Goal: Task Accomplishment & Management: Complete application form

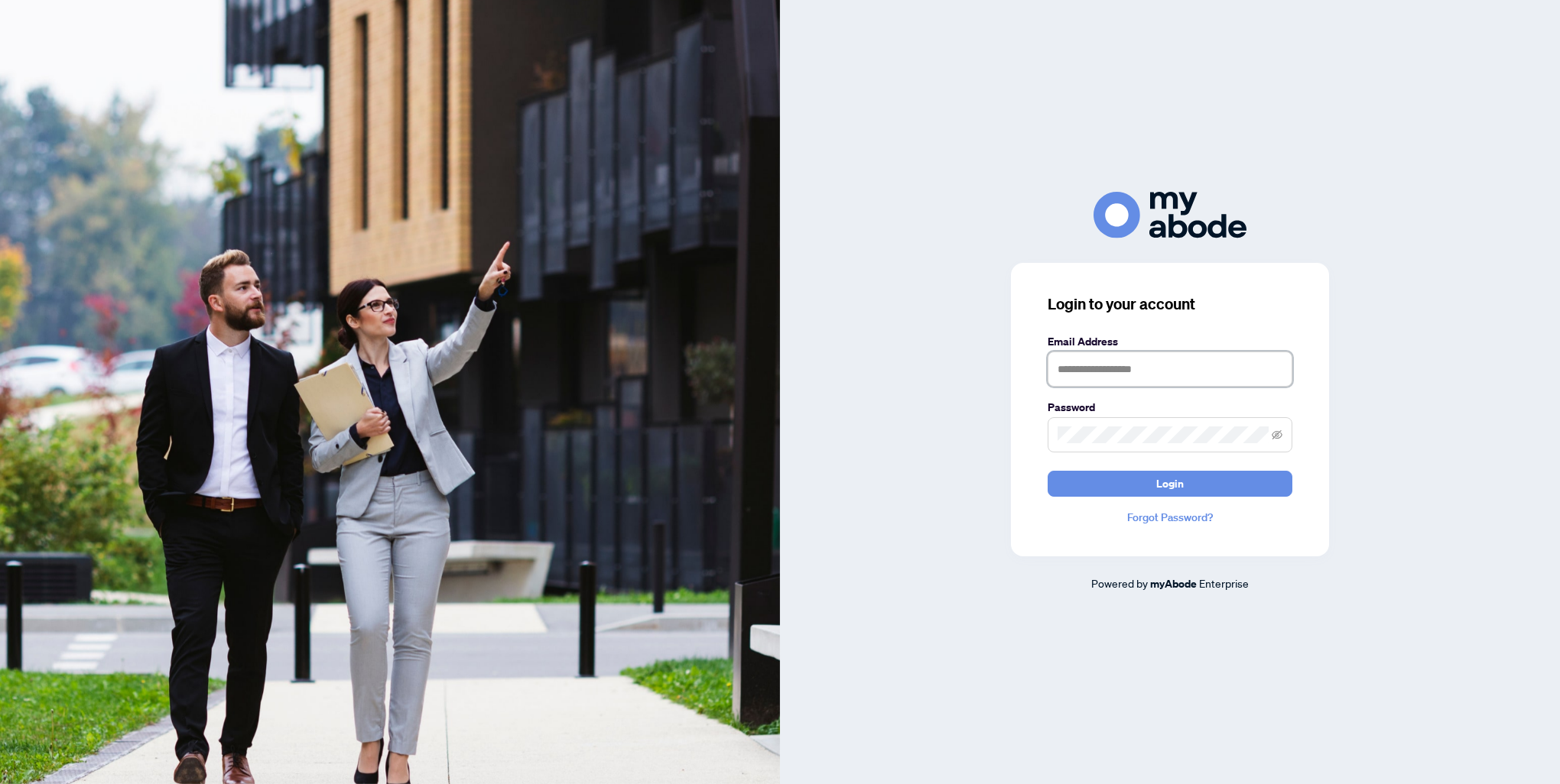
type input "**********"
click at [1156, 470] on form "**********" at bounding box center [1170, 415] width 245 height 163
click at [1149, 476] on button "Login" at bounding box center [1170, 484] width 245 height 26
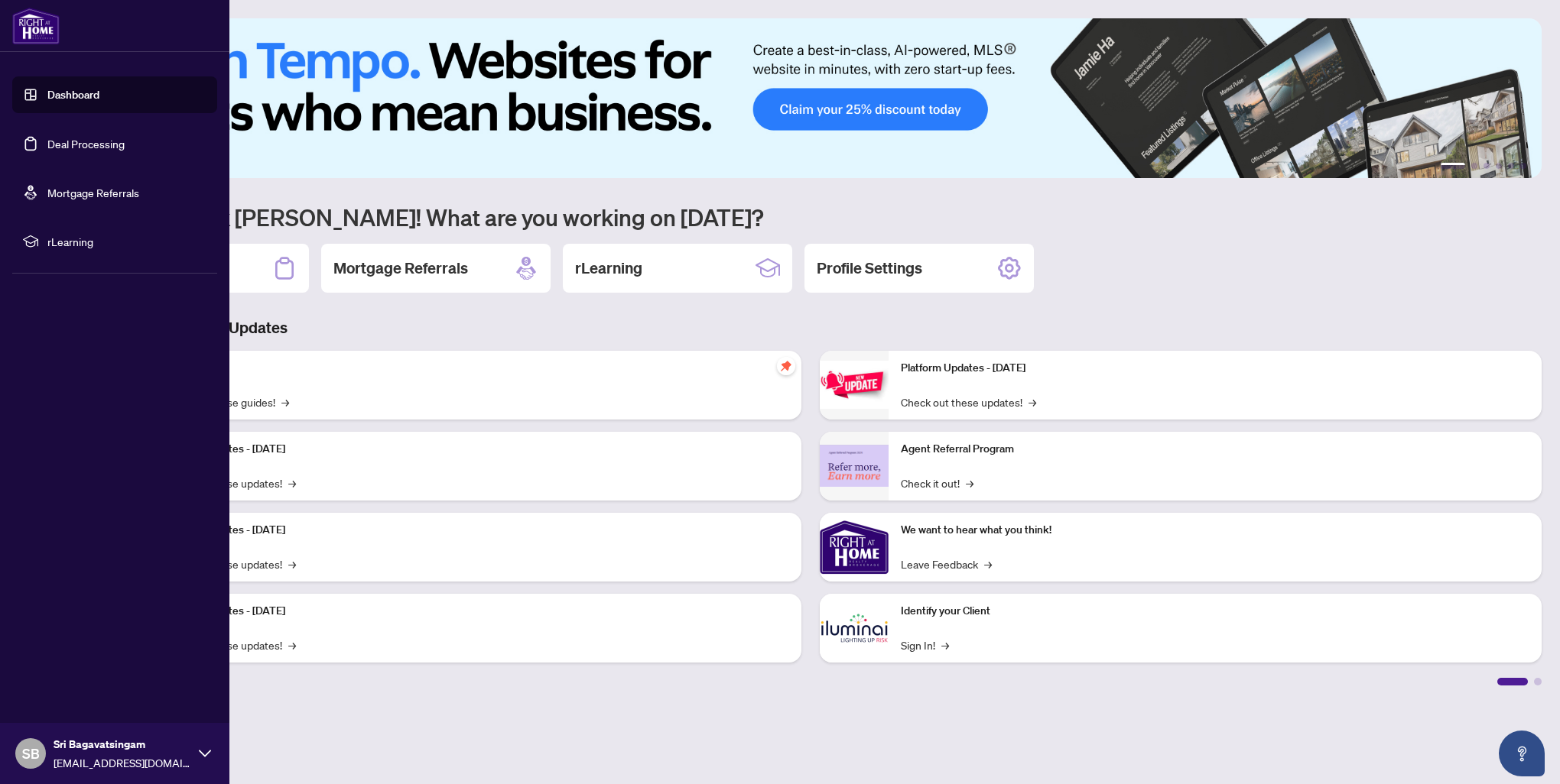
click at [53, 144] on link "Deal Processing" at bounding box center [86, 144] width 77 height 14
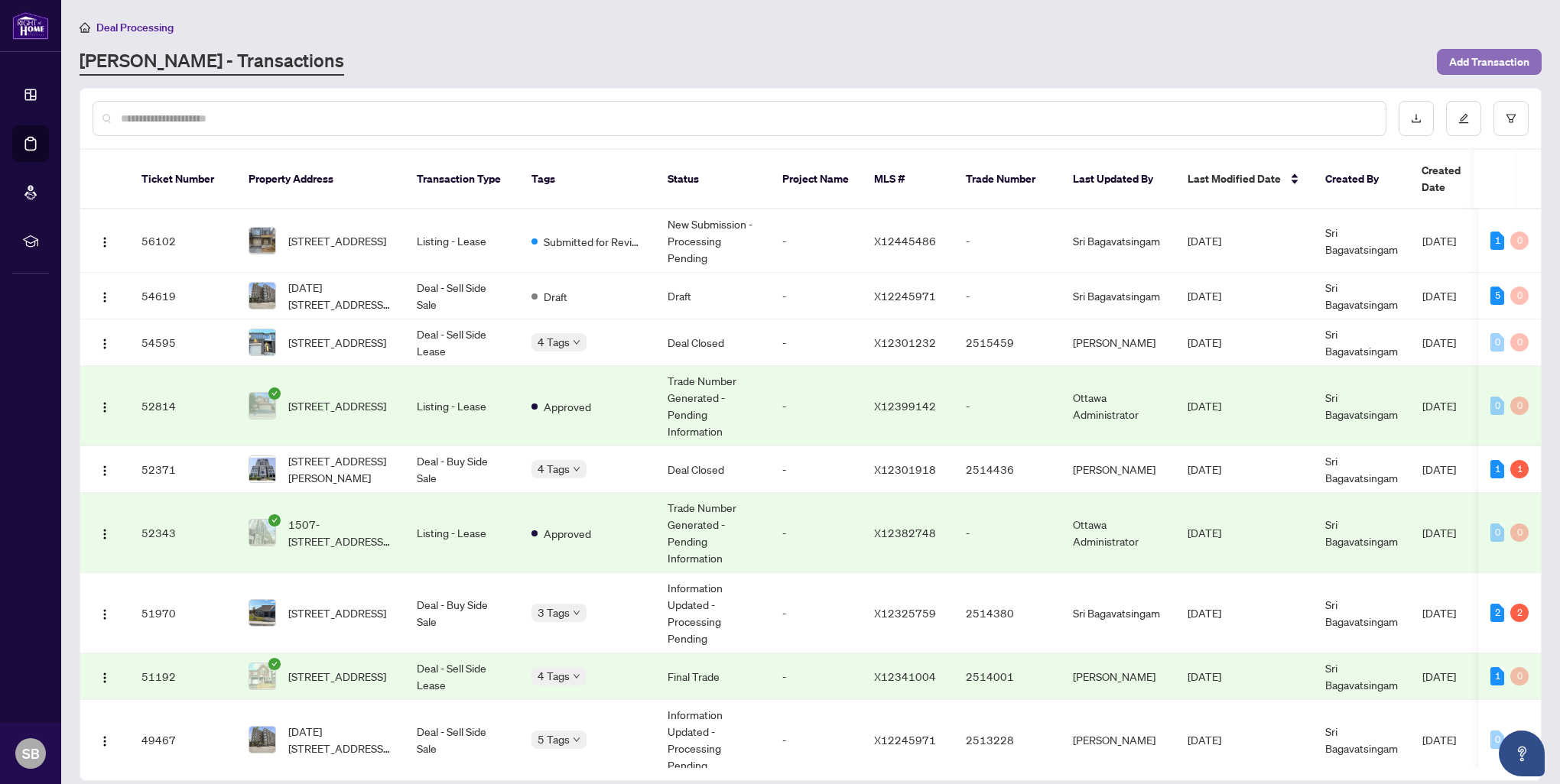
click at [1450, 66] on span "Add Transaction" at bounding box center [1489, 62] width 80 height 24
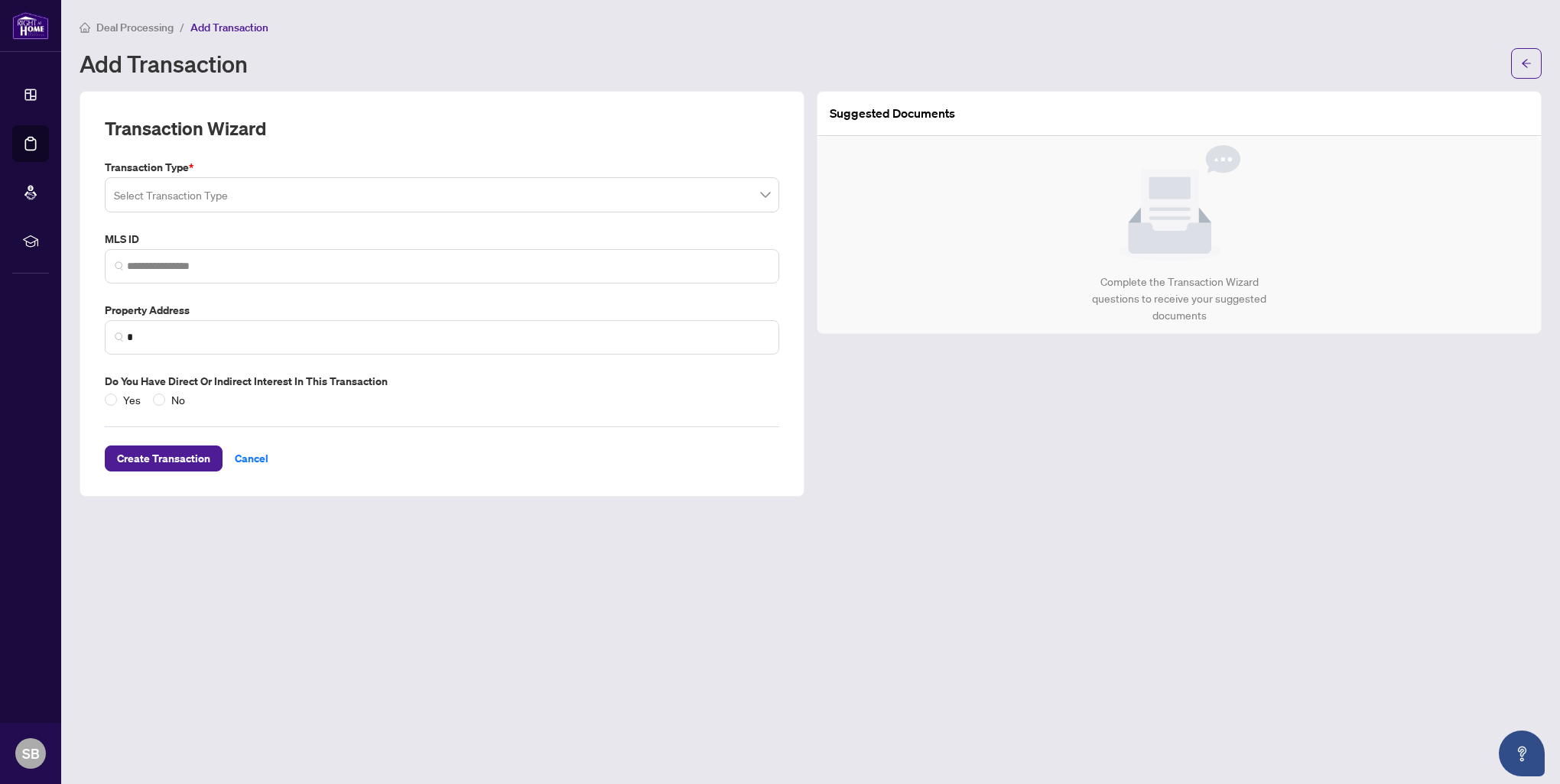
click at [291, 200] on input "search" at bounding box center [435, 197] width 643 height 34
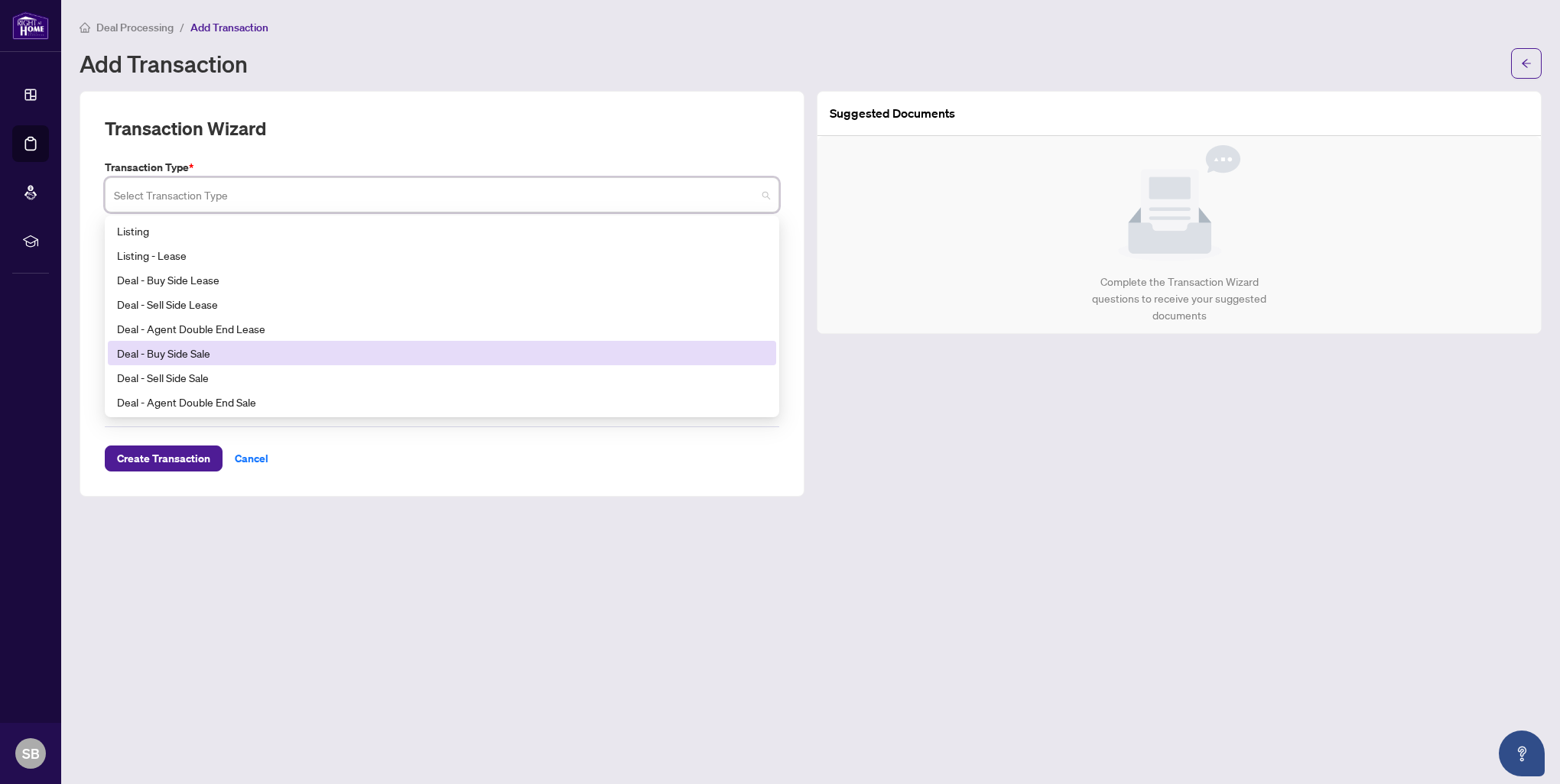
scroll to position [122, 0]
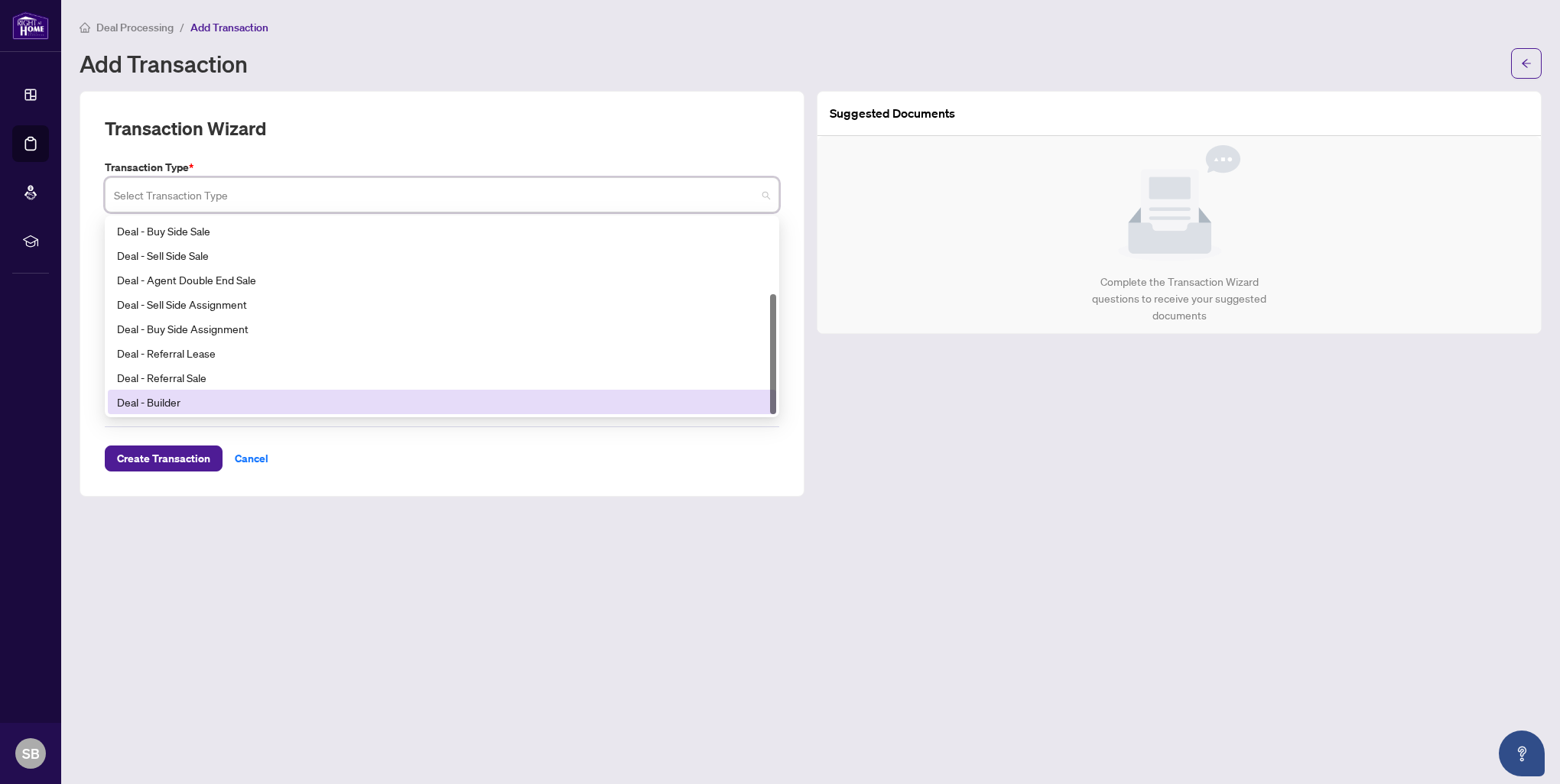
click at [271, 396] on div "Deal - Builder" at bounding box center [442, 402] width 650 height 17
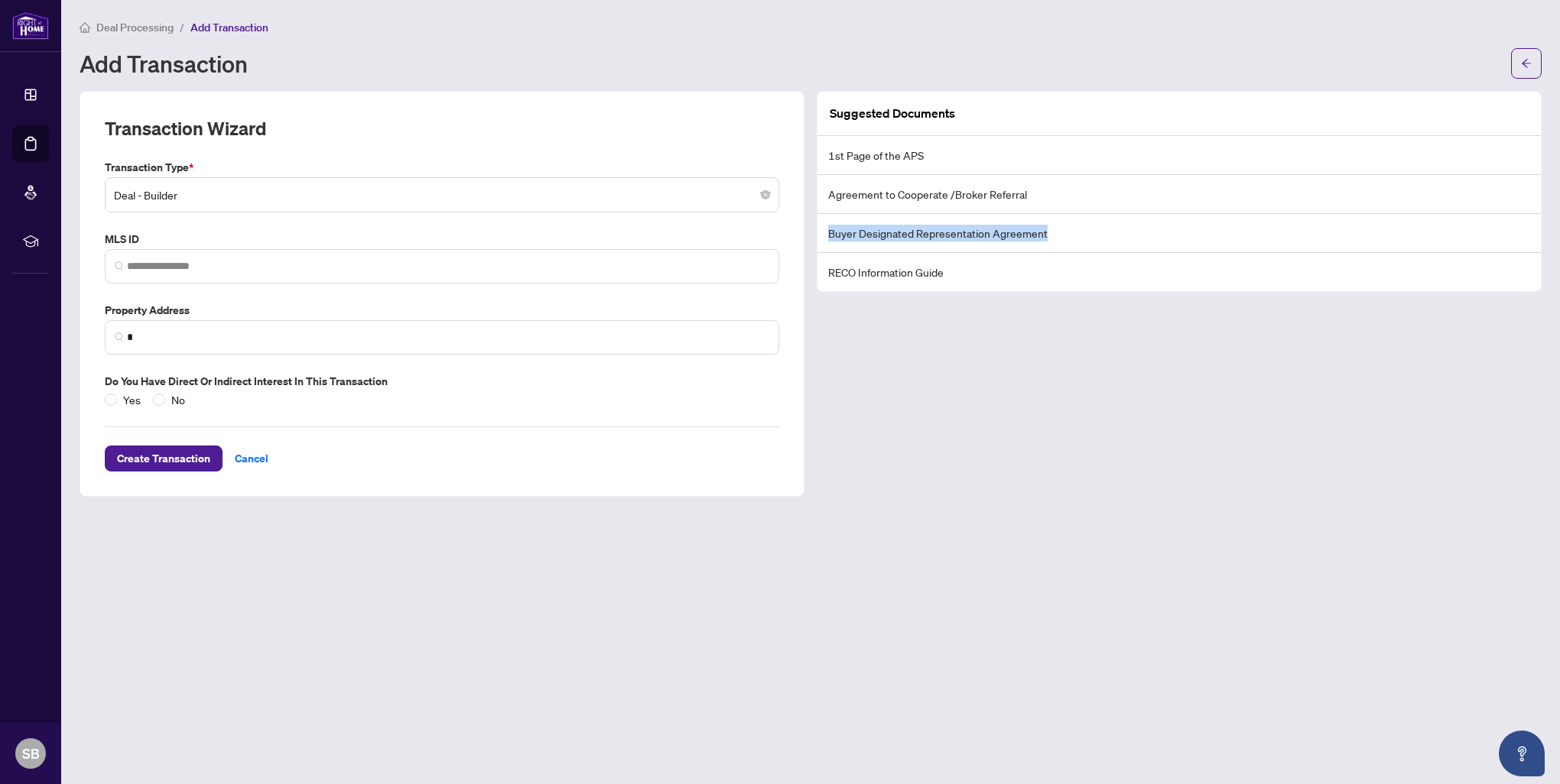
drag, startPoint x: 1046, startPoint y: 234, endPoint x: 829, endPoint y: 236, distance: 217.0
click at [829, 236] on li "Buyer Designated Representation Agreement" at bounding box center [1179, 233] width 723 height 39
copy li "Buyer Designated Representation Agreement"
